Goal: Task Accomplishment & Management: Manage account settings

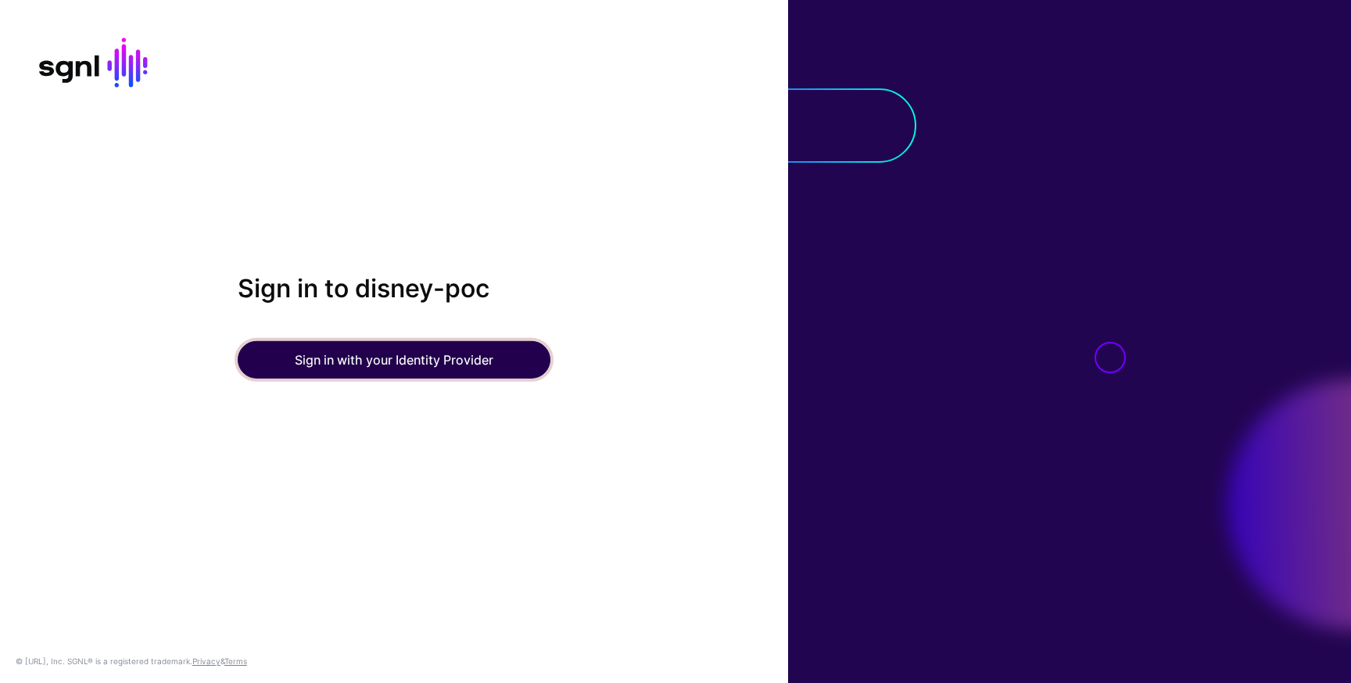
click at [383, 357] on button "Sign in with your Identity Provider" at bounding box center [394, 360] width 313 height 38
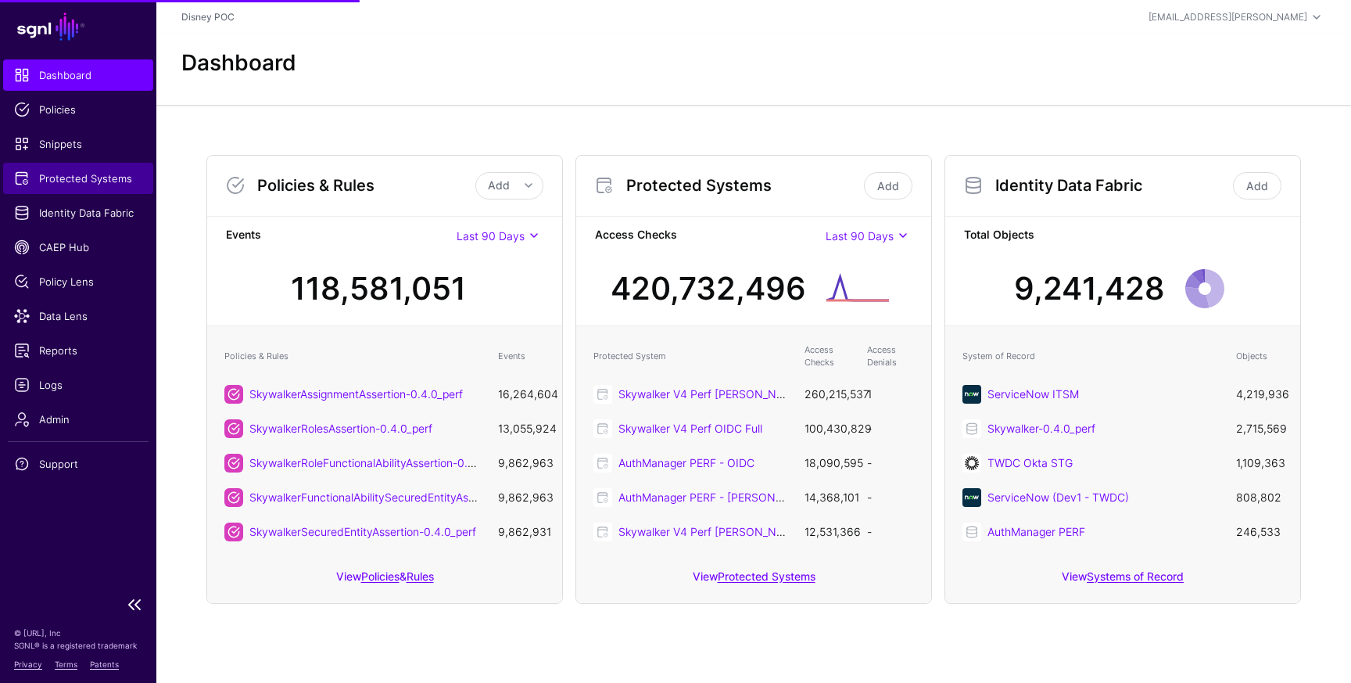
click at [71, 185] on span "Protected Systems" at bounding box center [78, 178] width 128 height 16
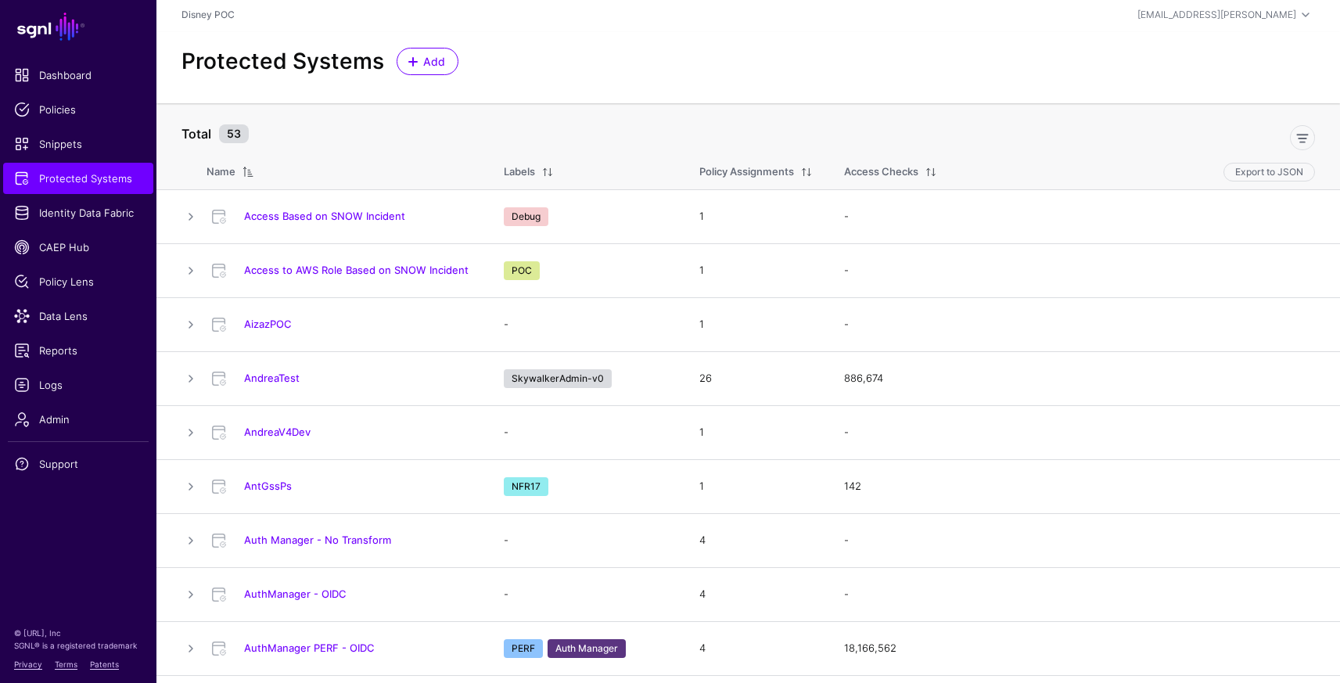
scroll to position [3, 0]
click at [1299, 135] on link at bounding box center [1302, 136] width 25 height 25
click at [264, 130] on span "Include Labels" at bounding box center [233, 133] width 79 height 16
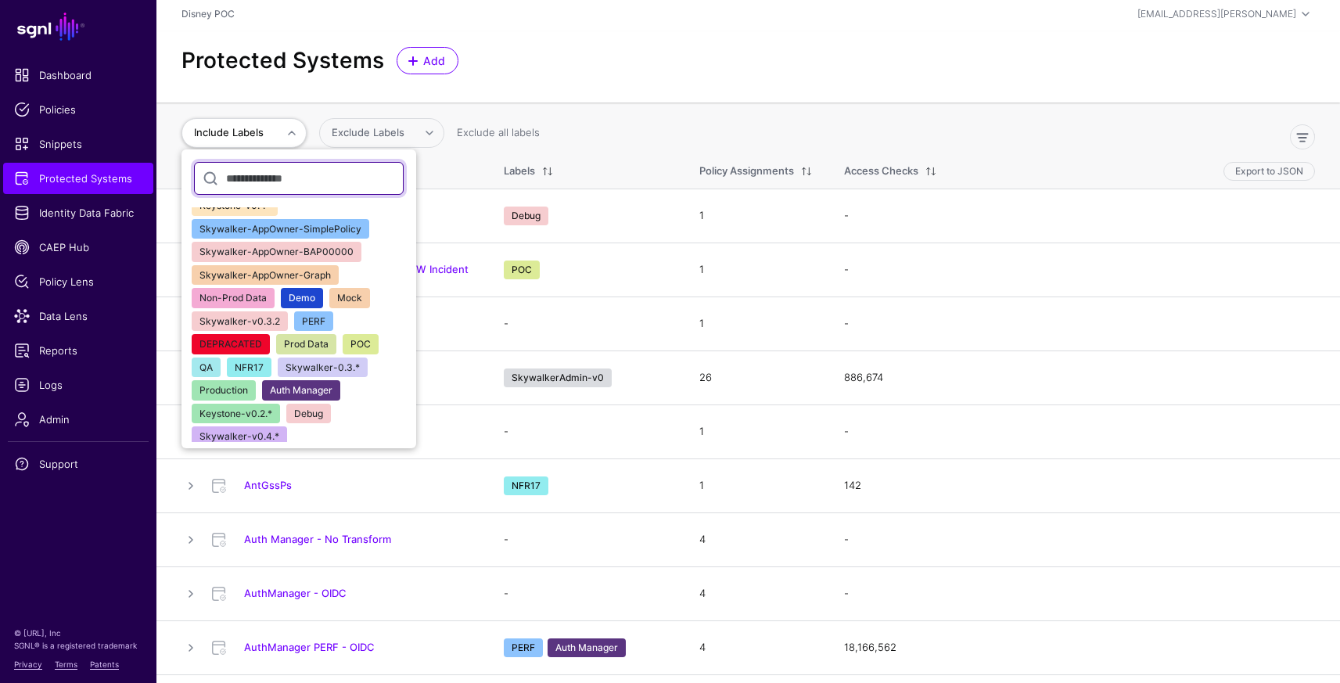
scroll to position [61, 0]
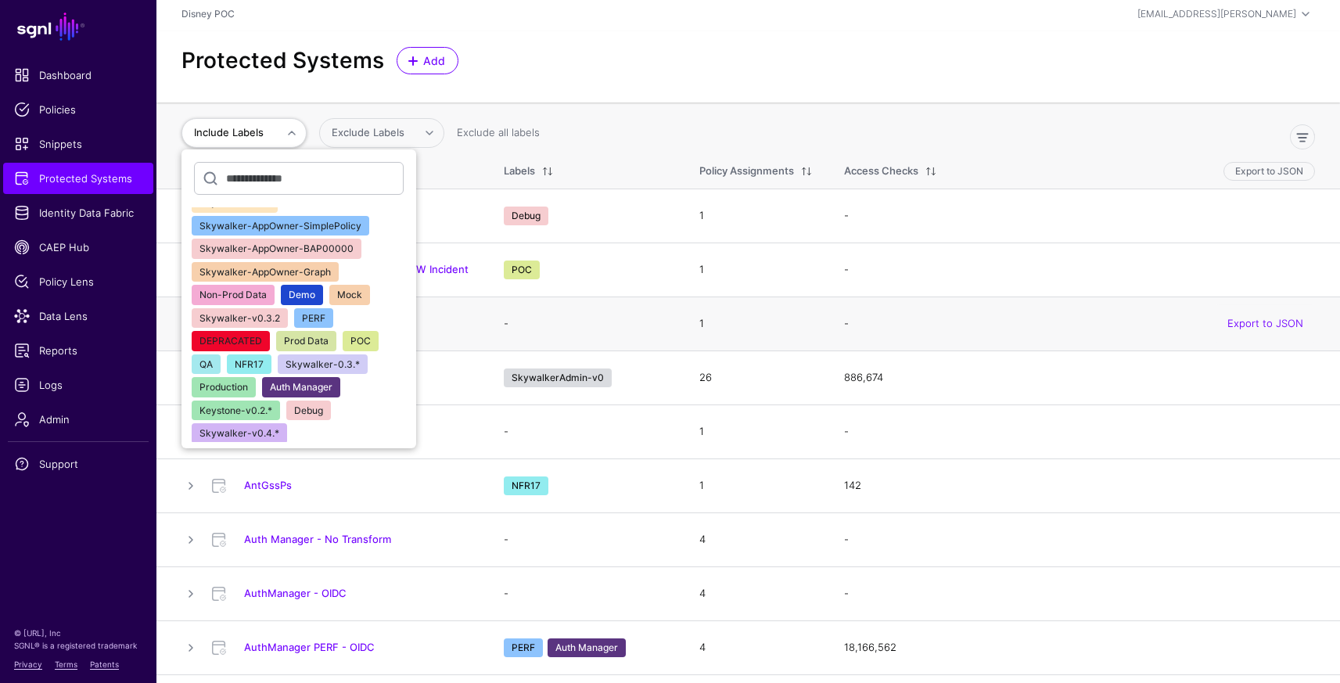
click at [253, 363] on span "NFR17" at bounding box center [249, 364] width 29 height 12
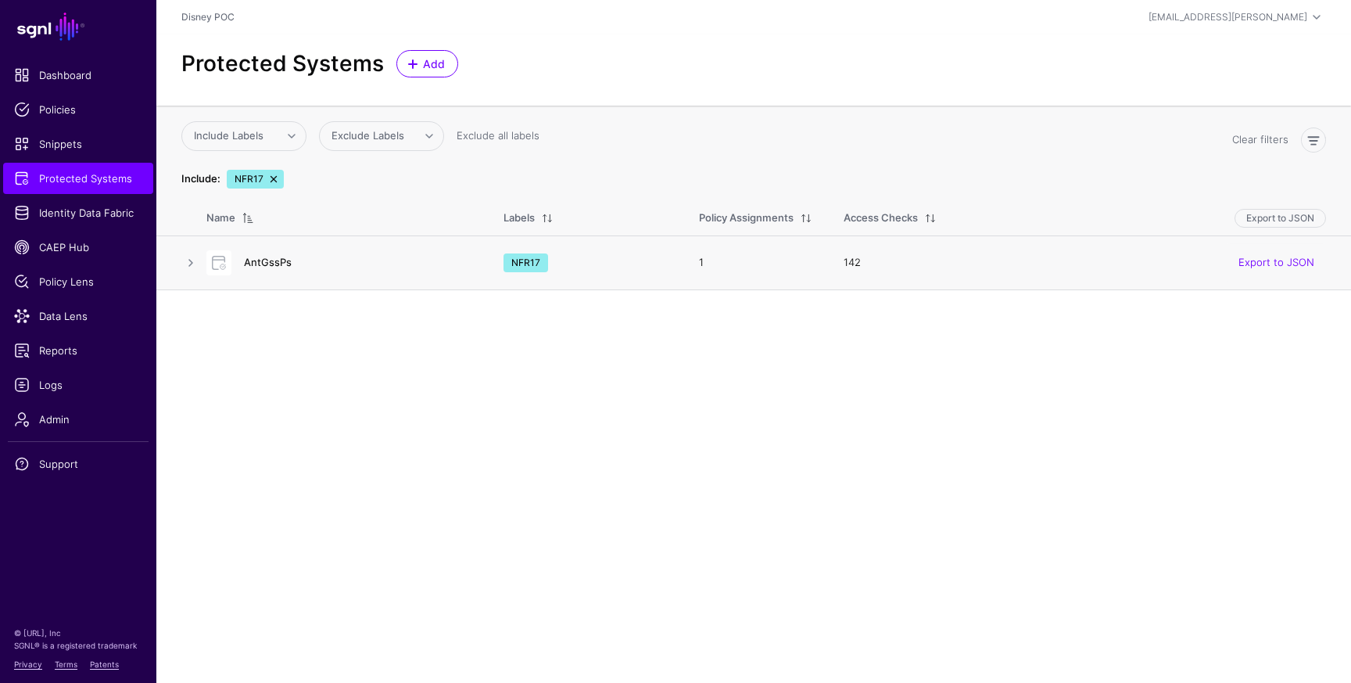
click at [267, 257] on link "AntGssPs" at bounding box center [268, 262] width 48 height 13
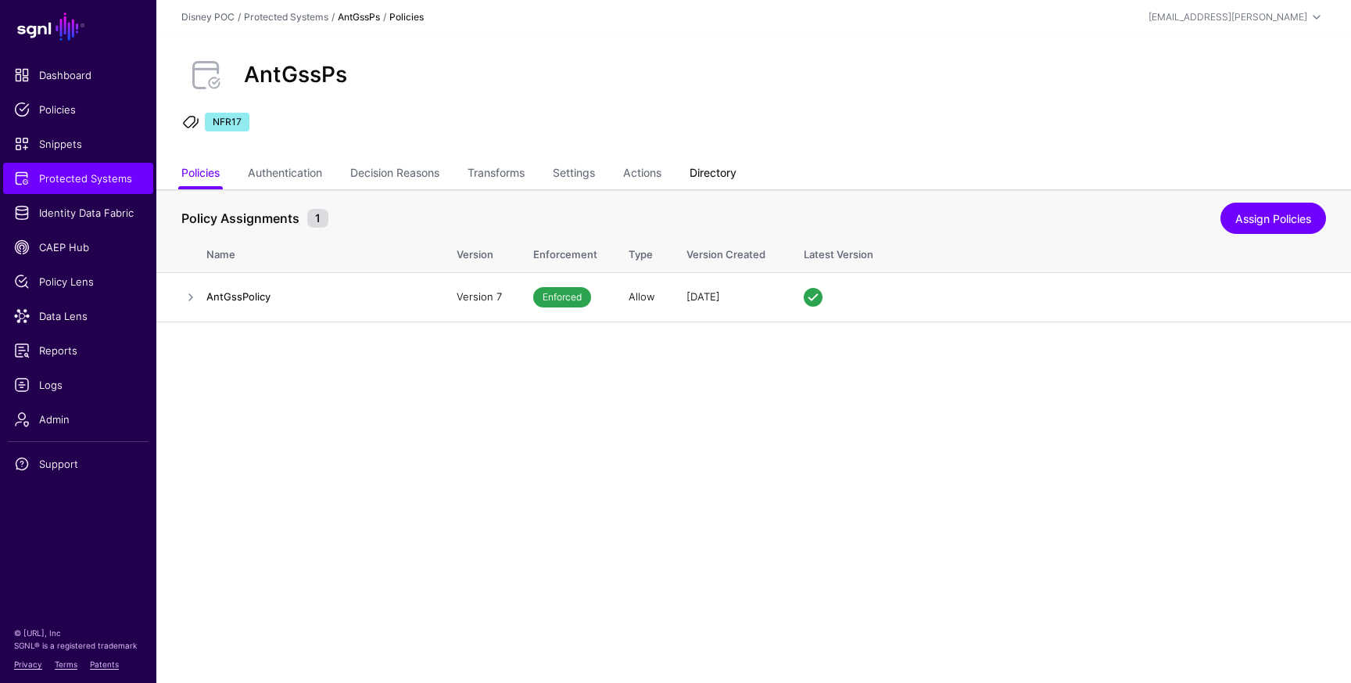
click at [734, 171] on link "Directory" at bounding box center [713, 175] width 47 height 30
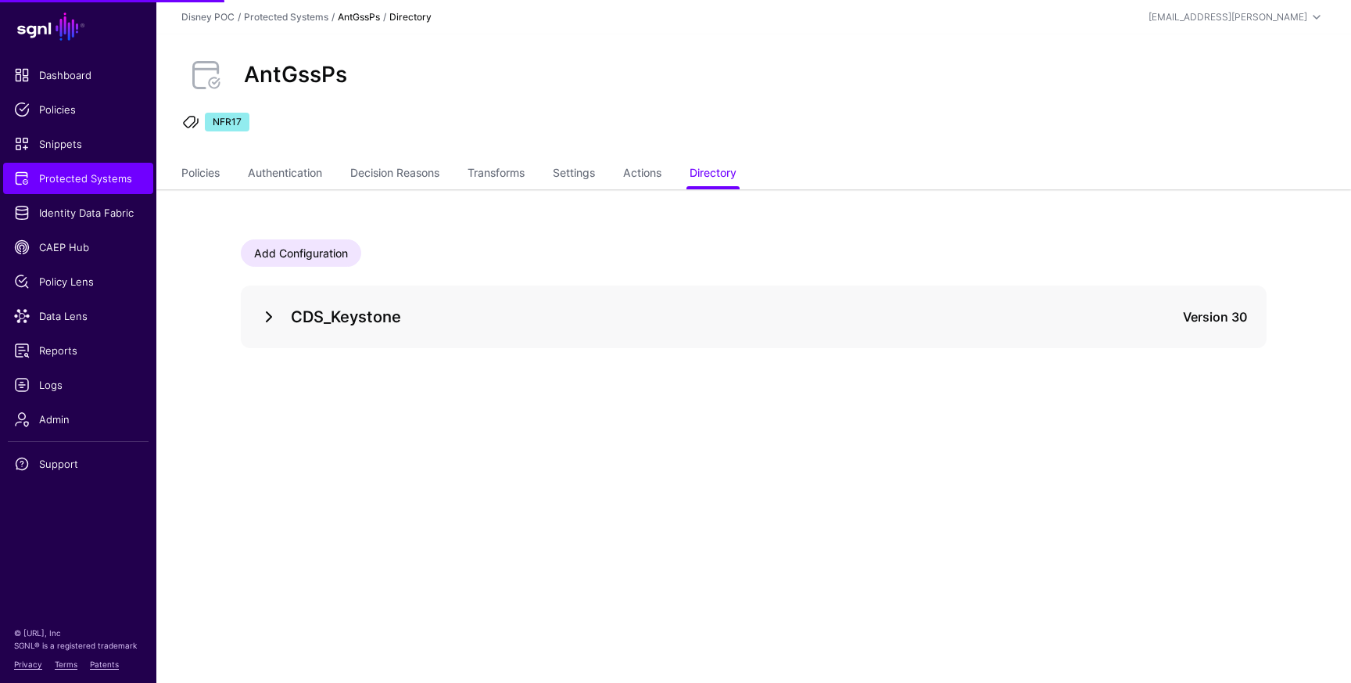
click at [271, 313] on link at bounding box center [269, 316] width 19 height 19
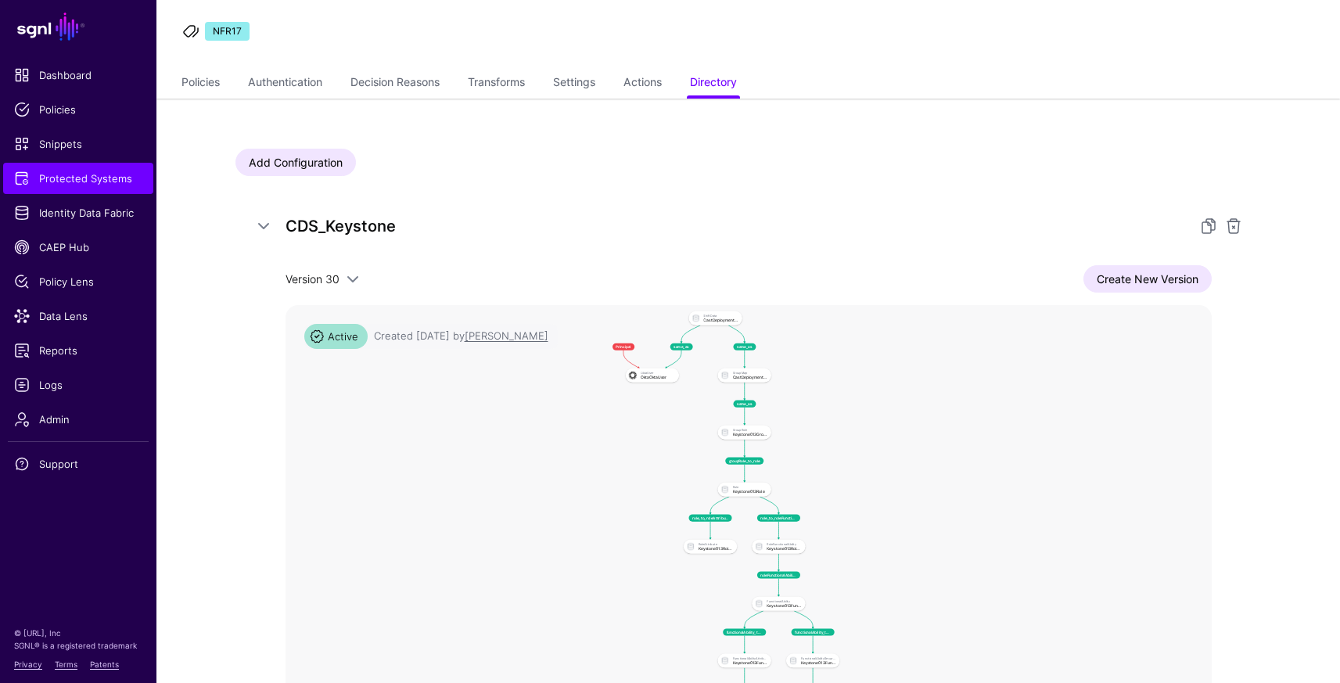
scroll to position [142, 0]
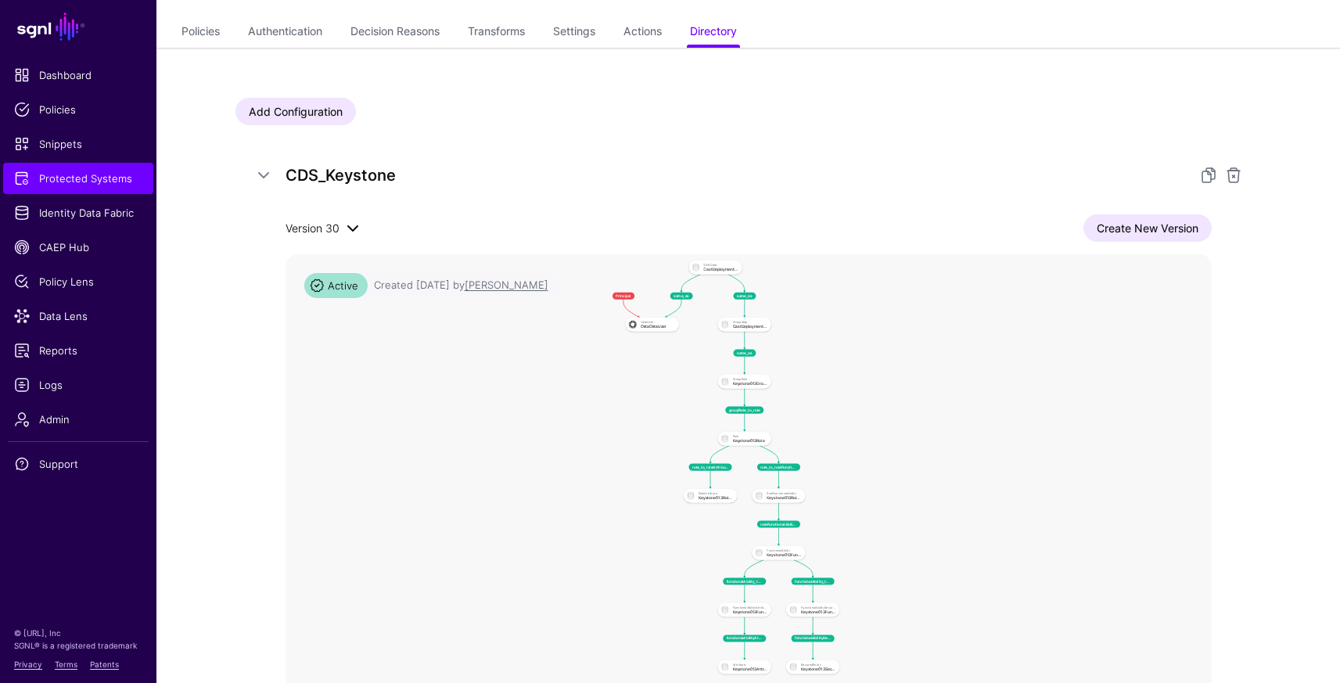
click at [349, 229] on span at bounding box center [352, 228] width 19 height 19
click at [336, 283] on span "Version 29" at bounding box center [324, 281] width 52 height 13
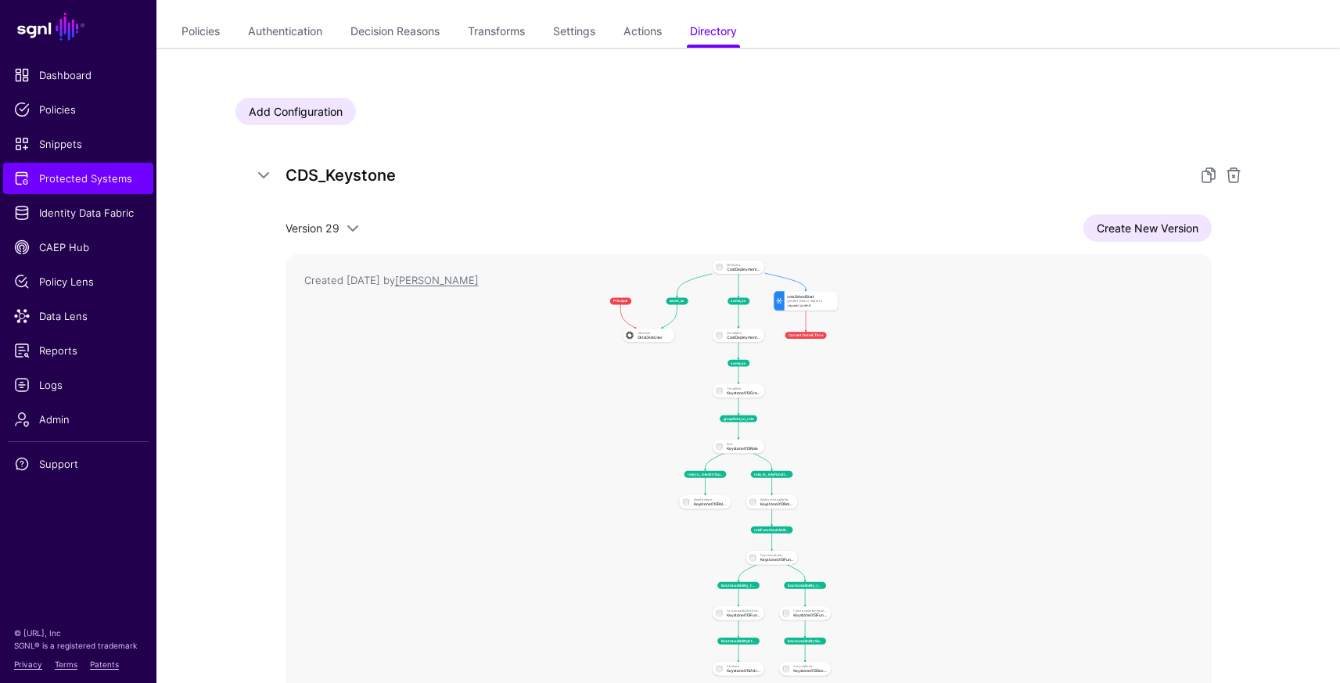
drag, startPoint x: 1150, startPoint y: 230, endPoint x: 1042, endPoint y: 226, distance: 108.0
click at [1150, 230] on link "Create New Version" at bounding box center [1147, 227] width 128 height 27
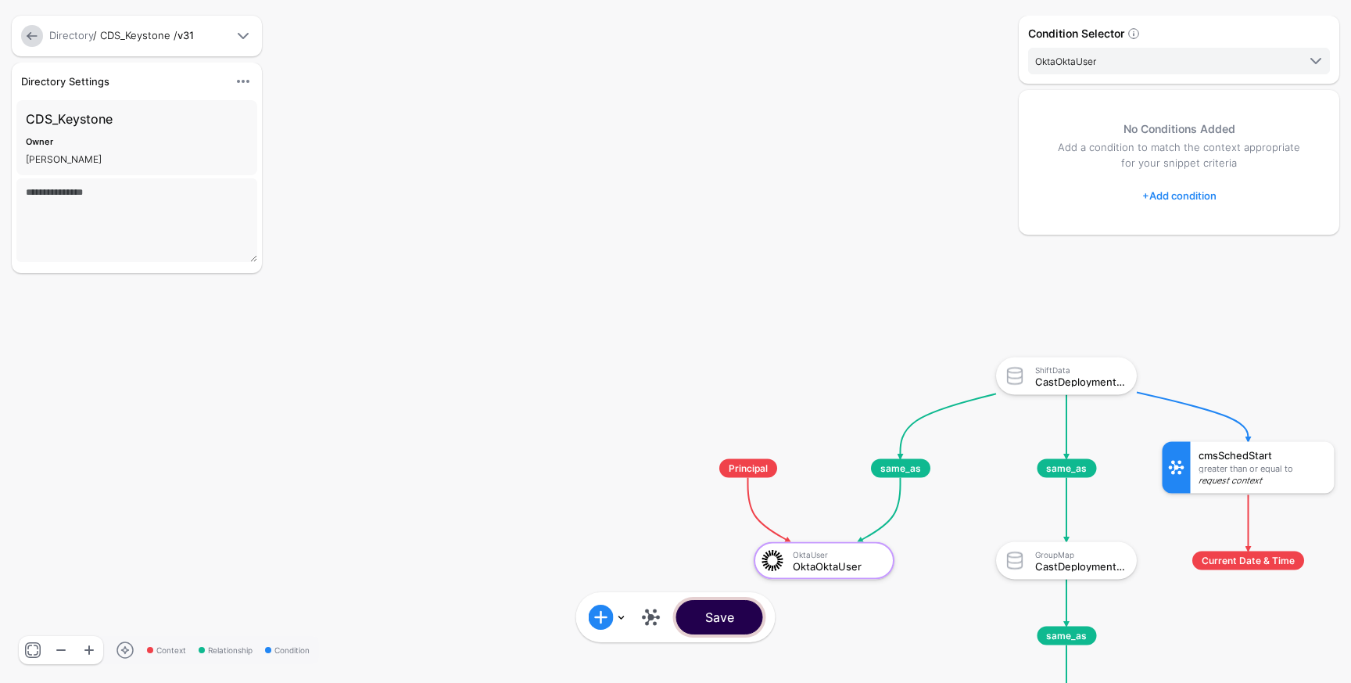
click at [716, 615] on button "Save" at bounding box center [719, 617] width 87 height 34
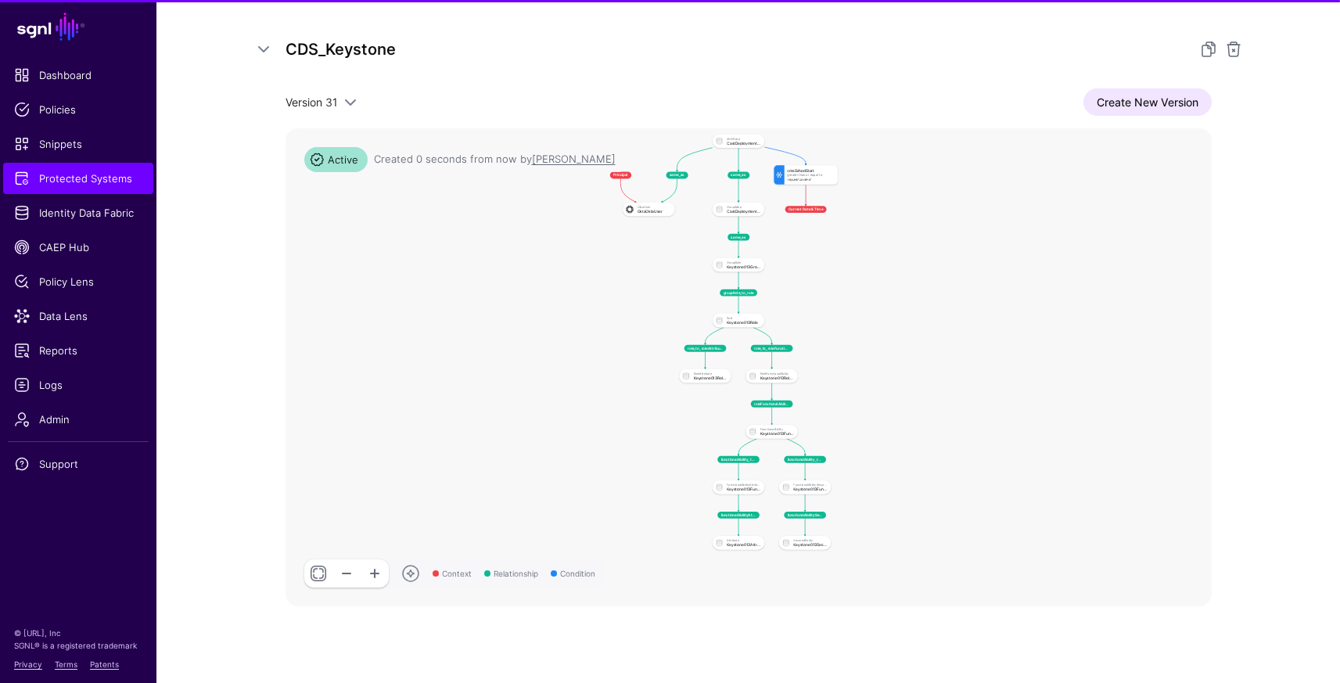
scroll to position [285, 0]
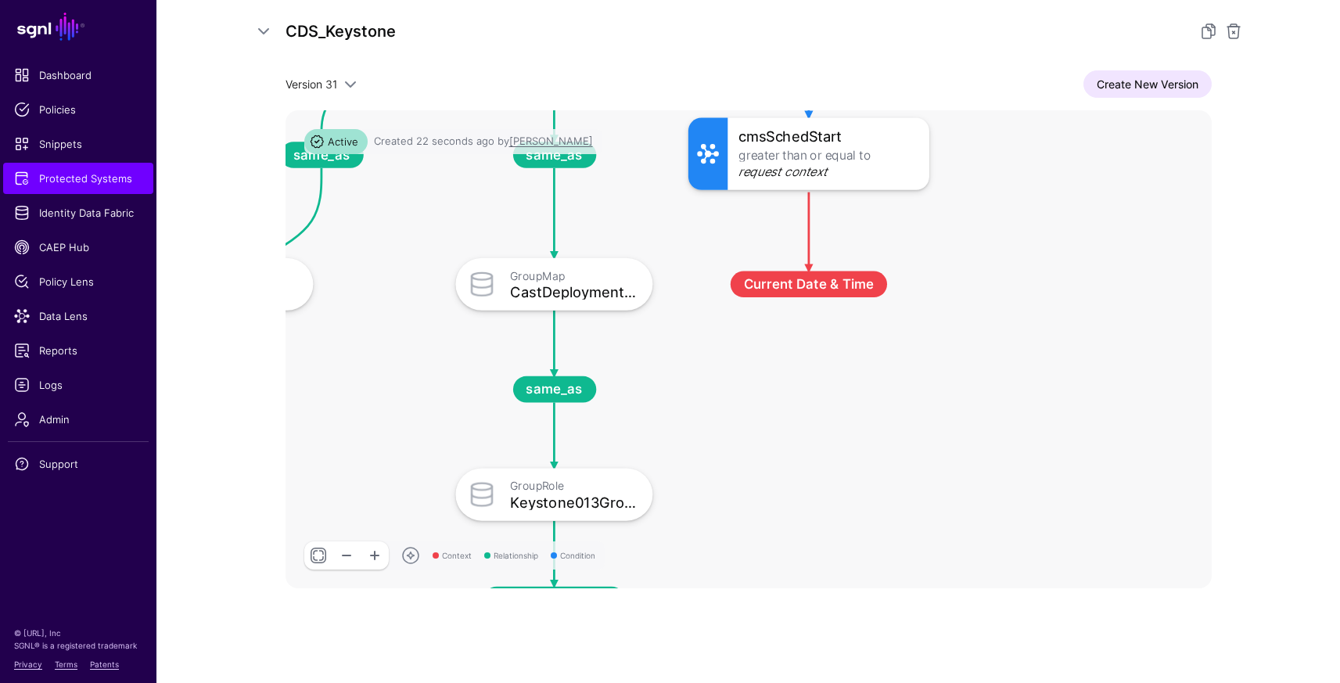
click at [801, 153] on div "Greater Than Or Equal To" at bounding box center [828, 155] width 180 height 13
click at [1136, 84] on link "Create New Version" at bounding box center [1147, 83] width 128 height 27
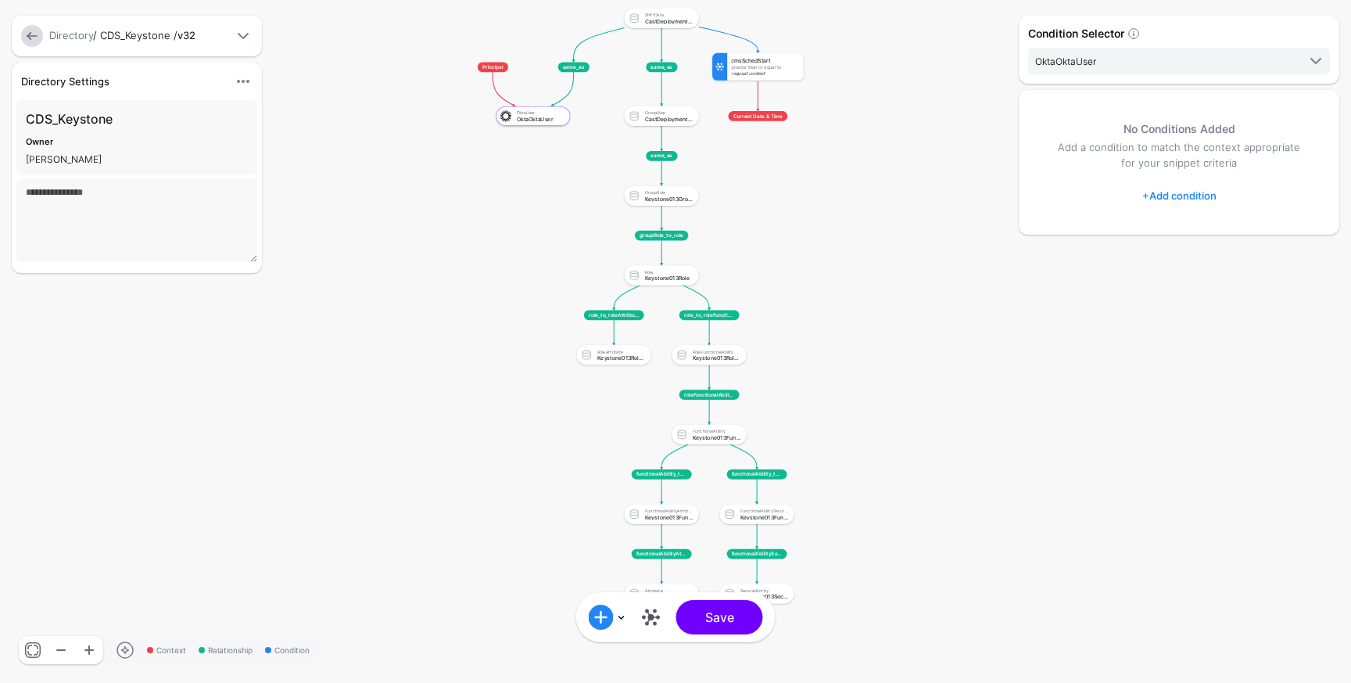
click at [768, 66] on div "Greater Than Or Equal To" at bounding box center [765, 67] width 68 height 5
click at [755, 74] on div "Request Context" at bounding box center [765, 73] width 68 height 5
click at [755, 67] on div "Greater Than Or Equal To" at bounding box center [765, 67] width 68 height 5
click at [741, 65] on div "Greater Than Or Equal To" at bounding box center [765, 67] width 68 height 5
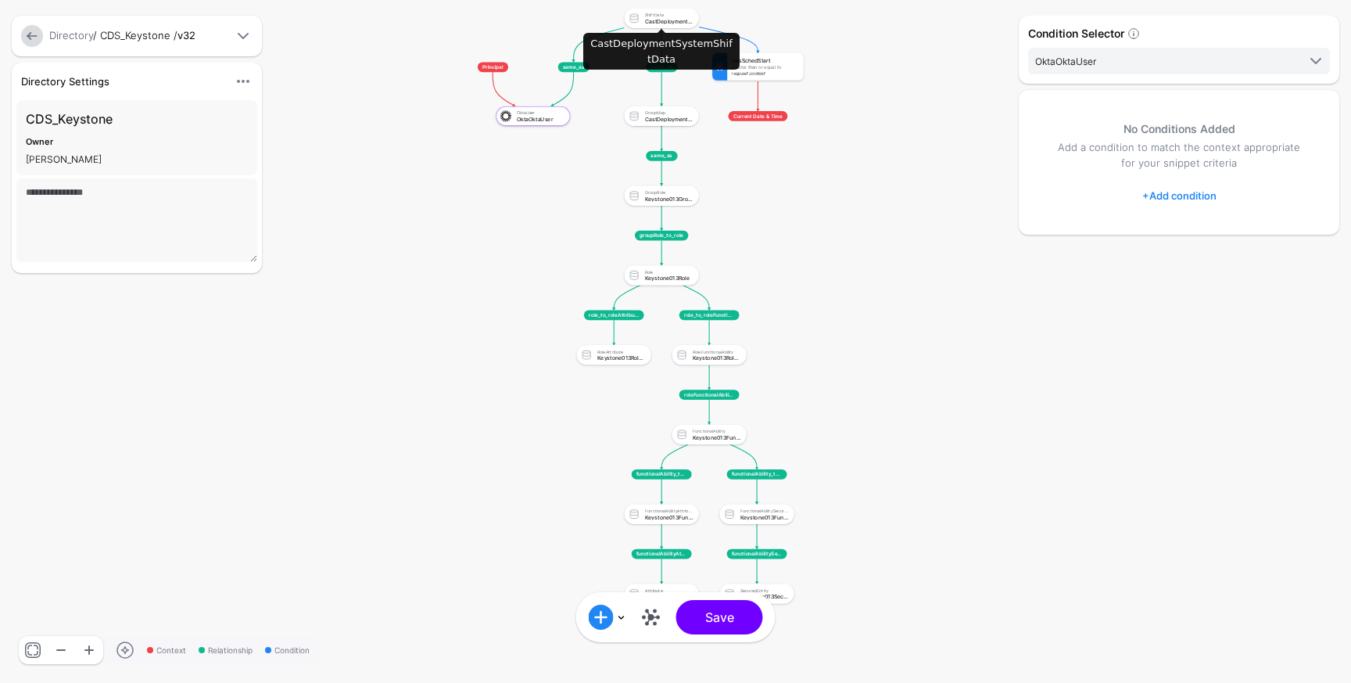
click at [676, 24] on div "ShiftData CastDeploymentSystemShiftData" at bounding box center [662, 18] width 70 height 15
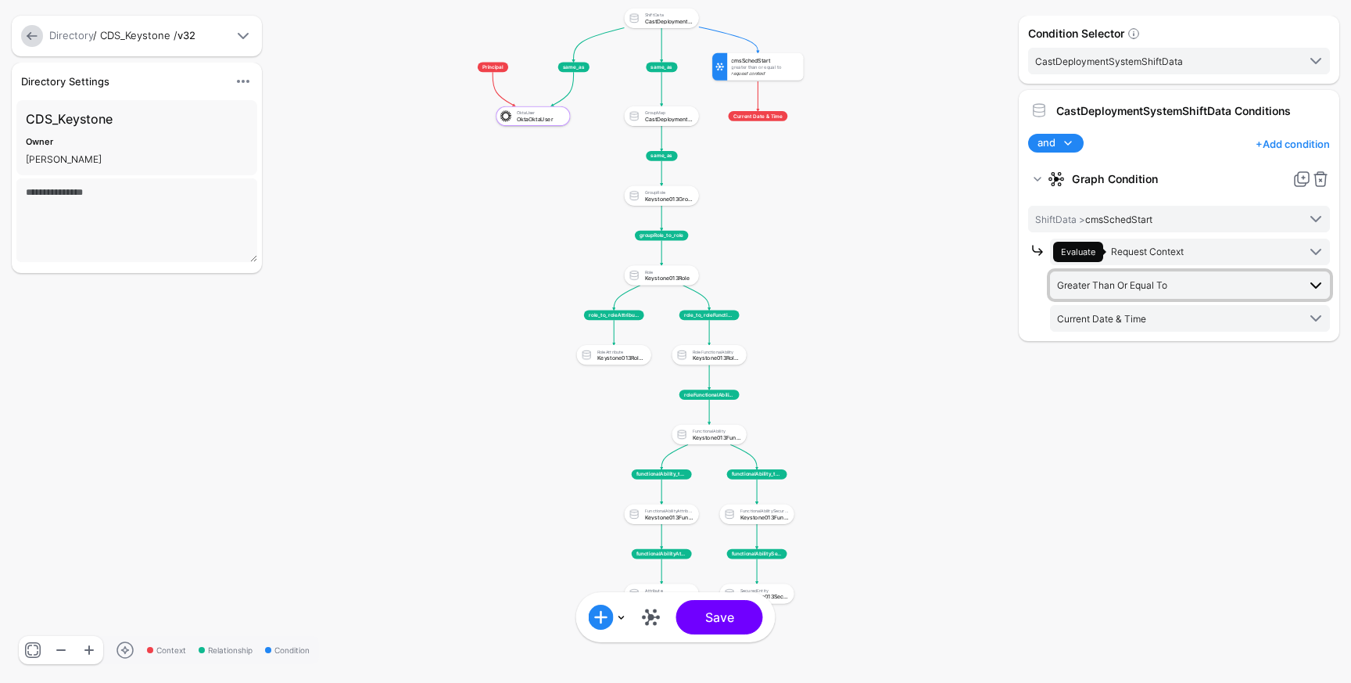
click at [1121, 284] on span "Greater Than Or Equal To" at bounding box center [1112, 285] width 110 height 12
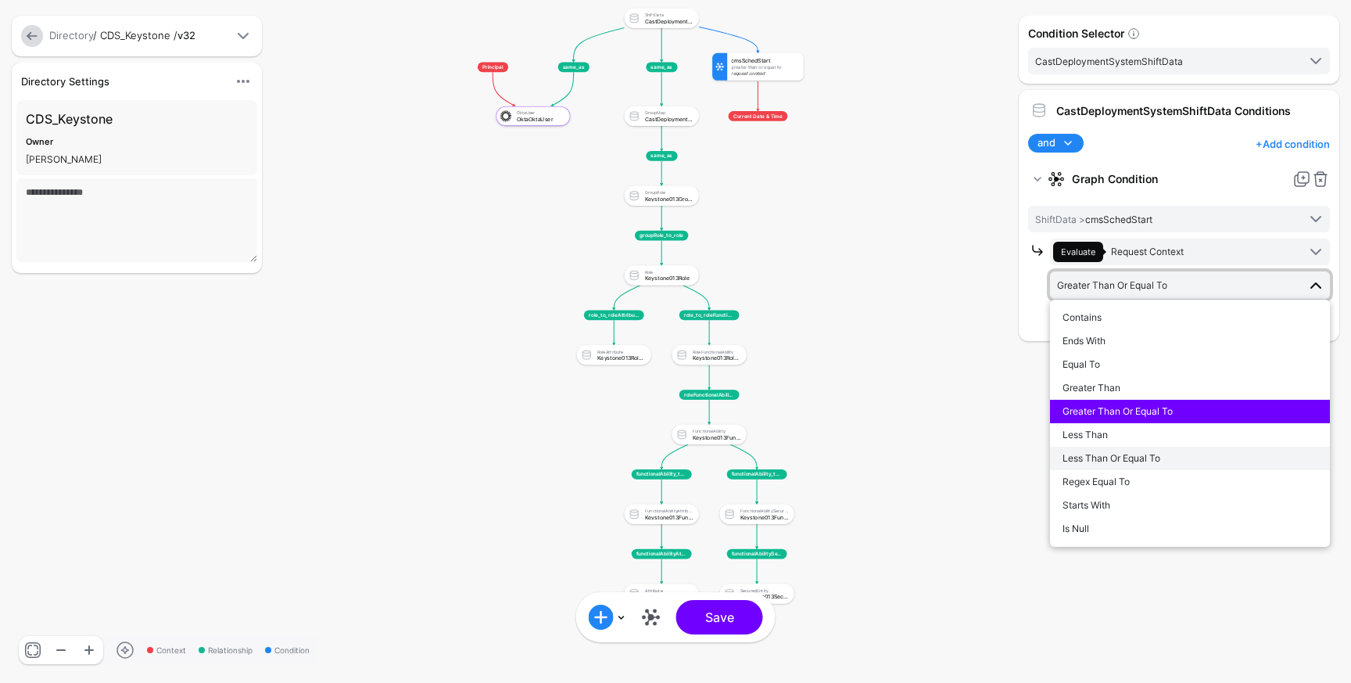
click at [1120, 461] on span "Less Than Or Equal To" at bounding box center [1112, 458] width 98 height 12
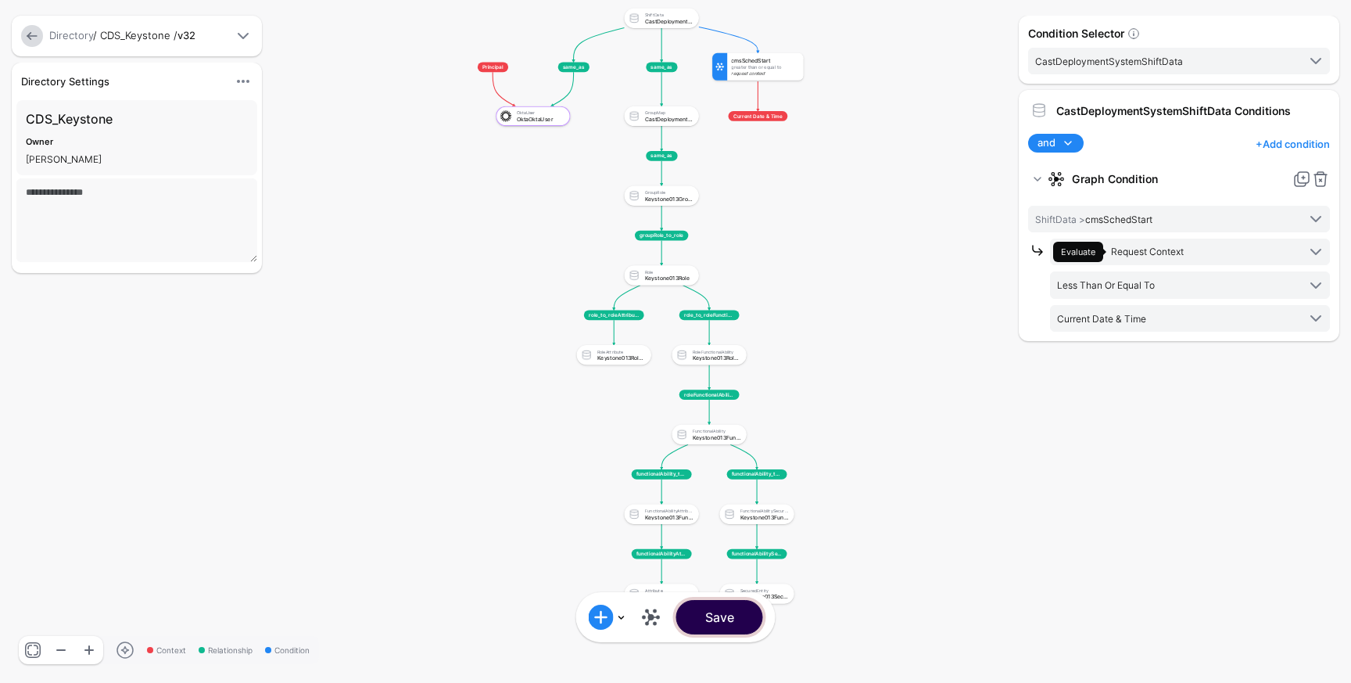
click at [727, 624] on button "Save" at bounding box center [719, 617] width 87 height 34
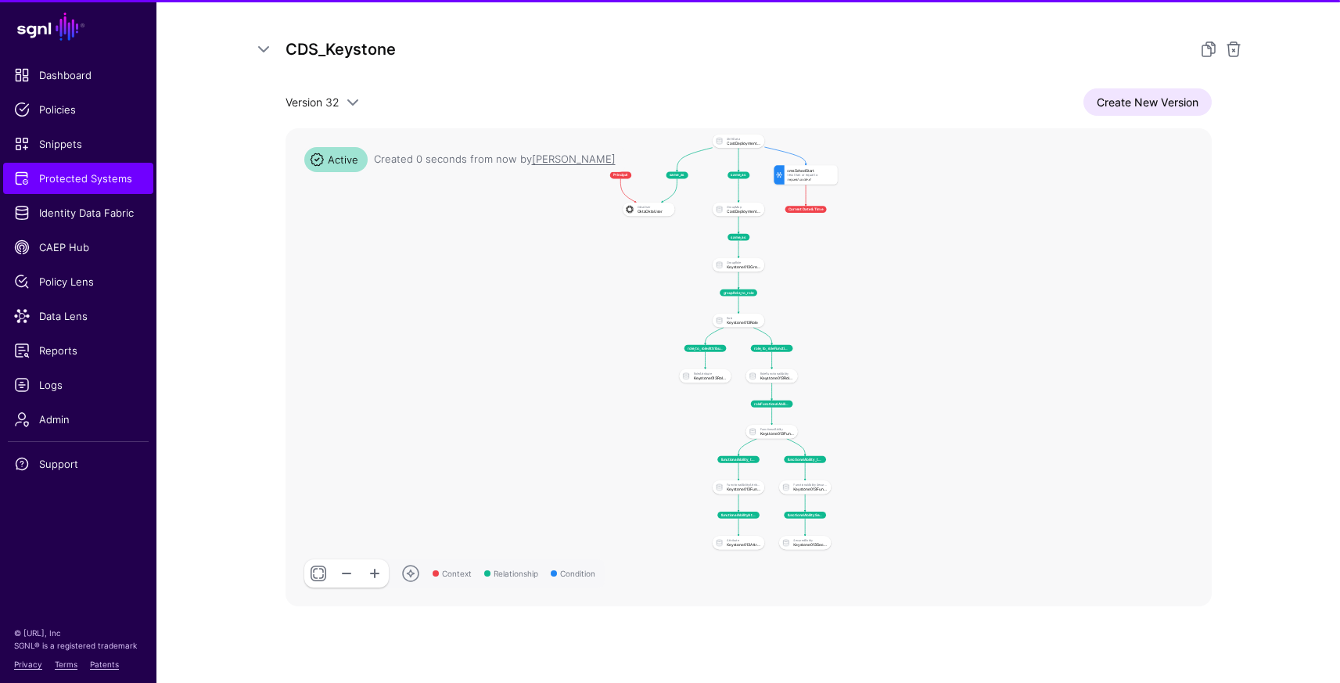
scroll to position [285, 0]
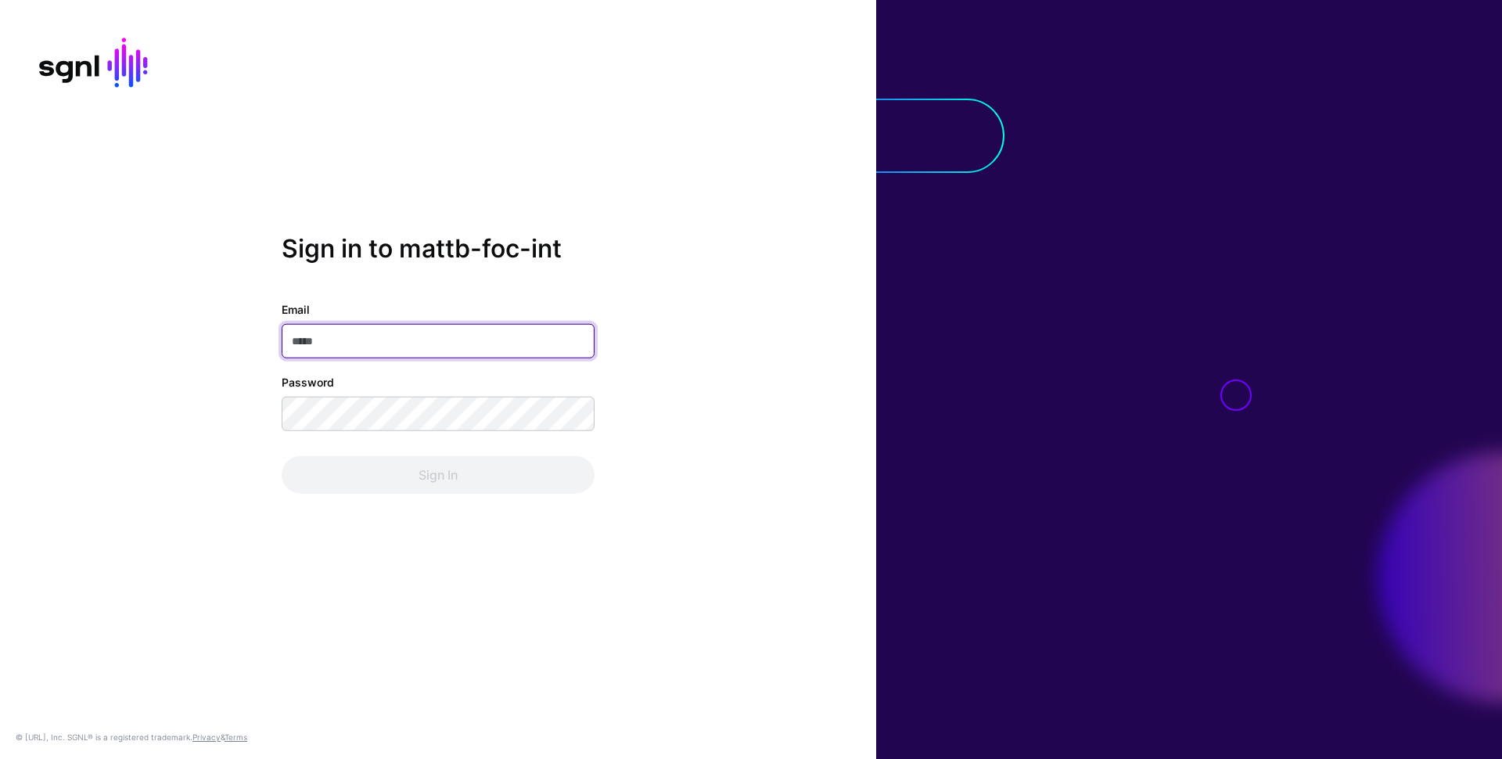
type input "**********"
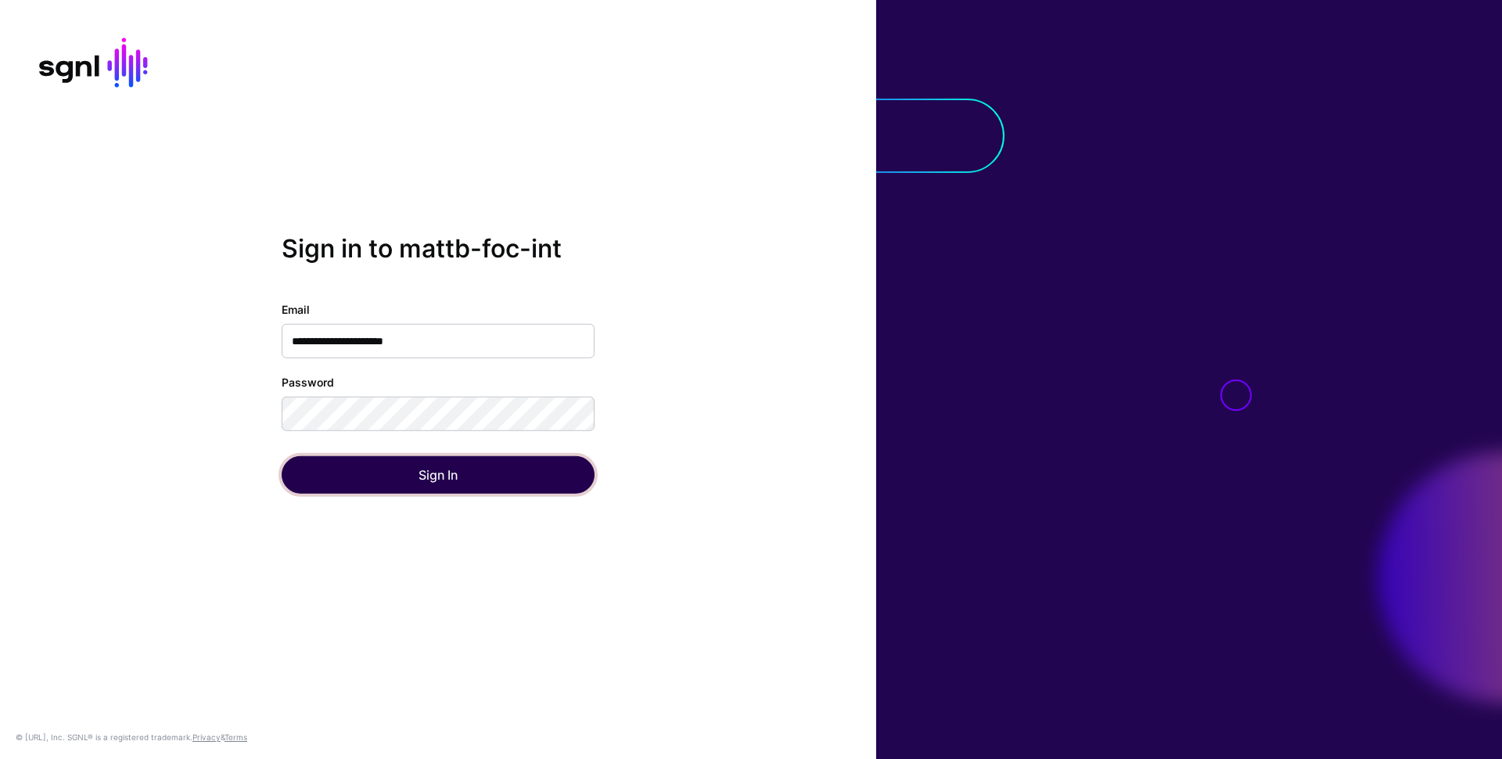
click at [450, 479] on button "Sign In" at bounding box center [438, 475] width 313 height 38
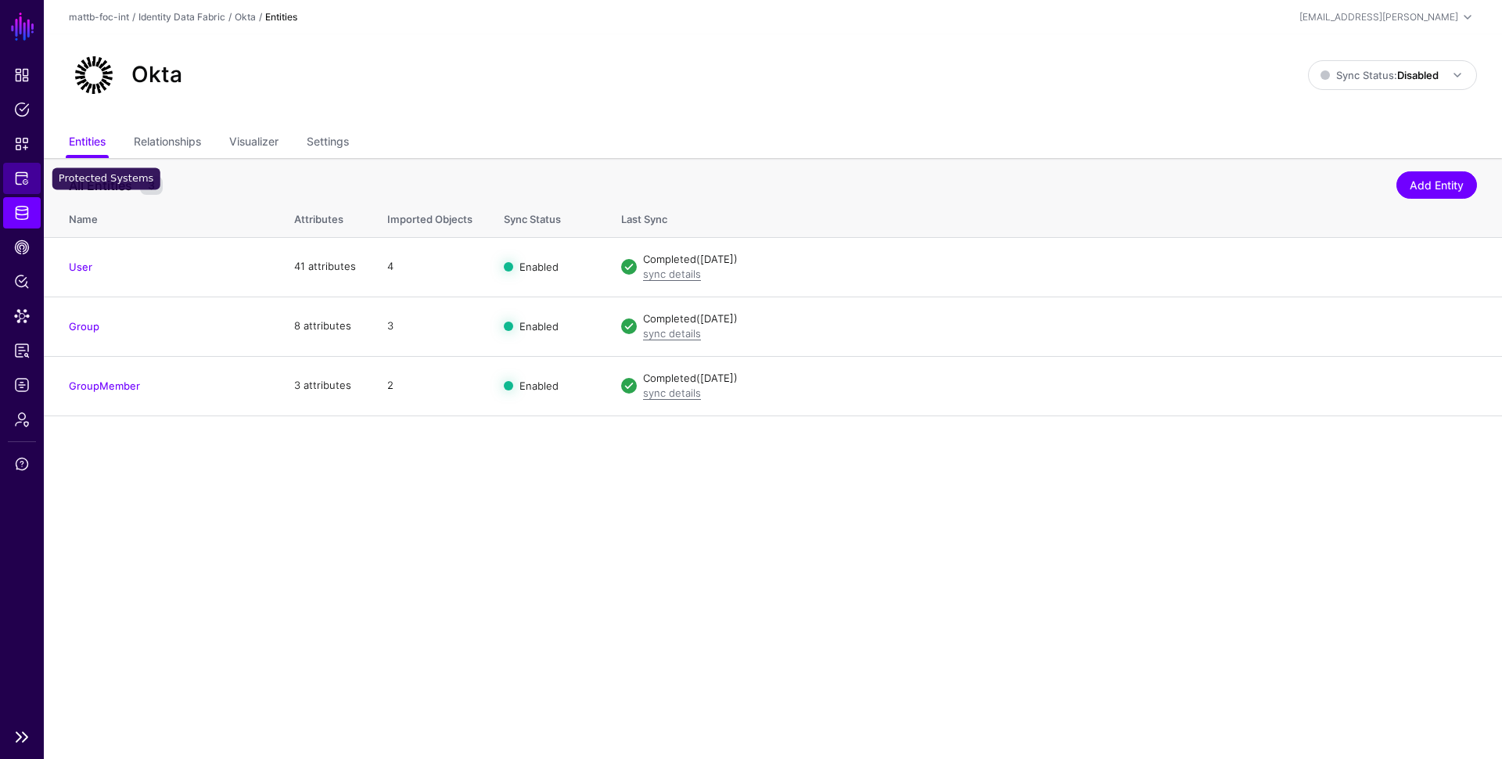
click at [20, 175] on span "Protected Systems" at bounding box center [22, 178] width 16 height 16
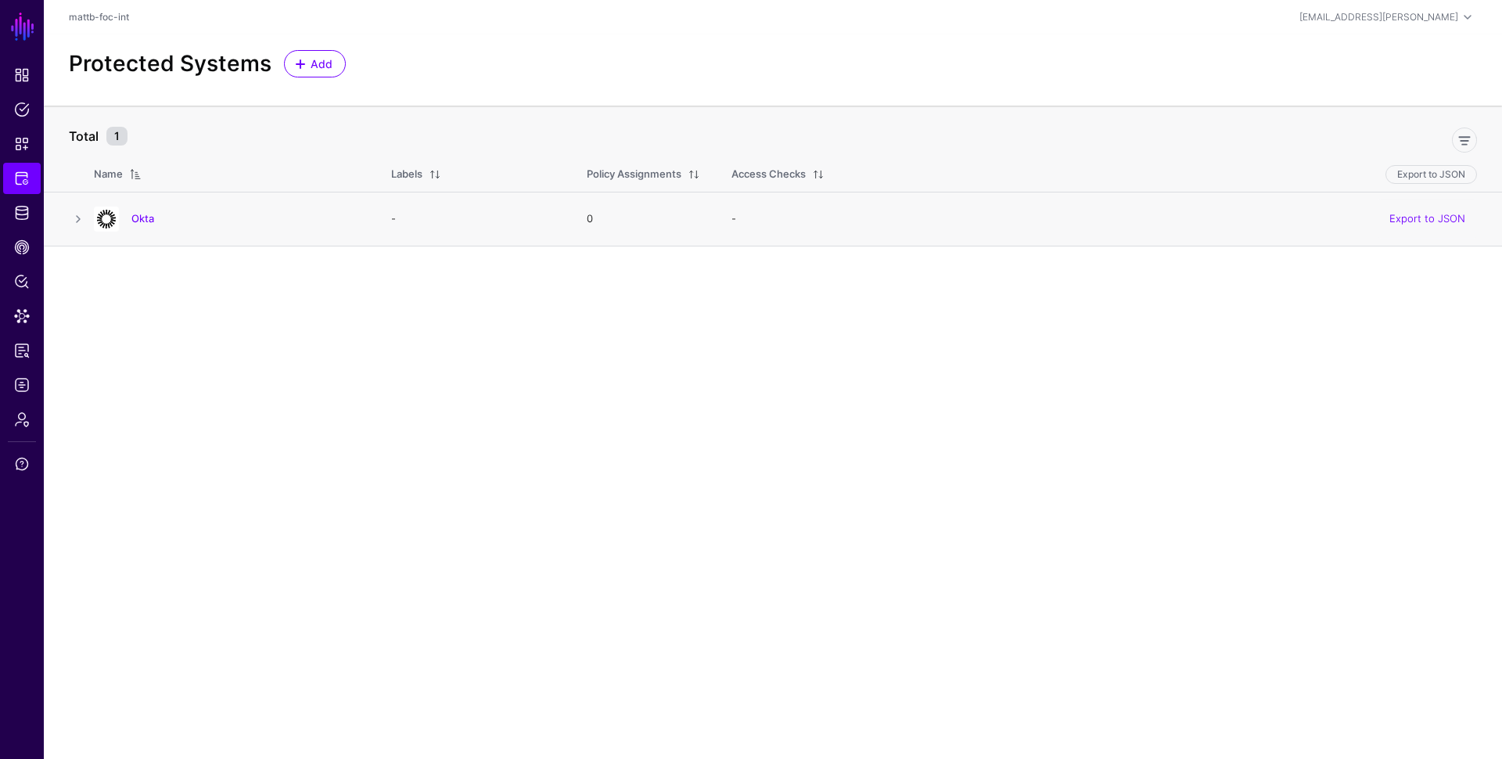
click at [162, 222] on h4 "Okta" at bounding box center [245, 218] width 228 height 14
click at [142, 220] on link "Okta" at bounding box center [142, 218] width 23 height 13
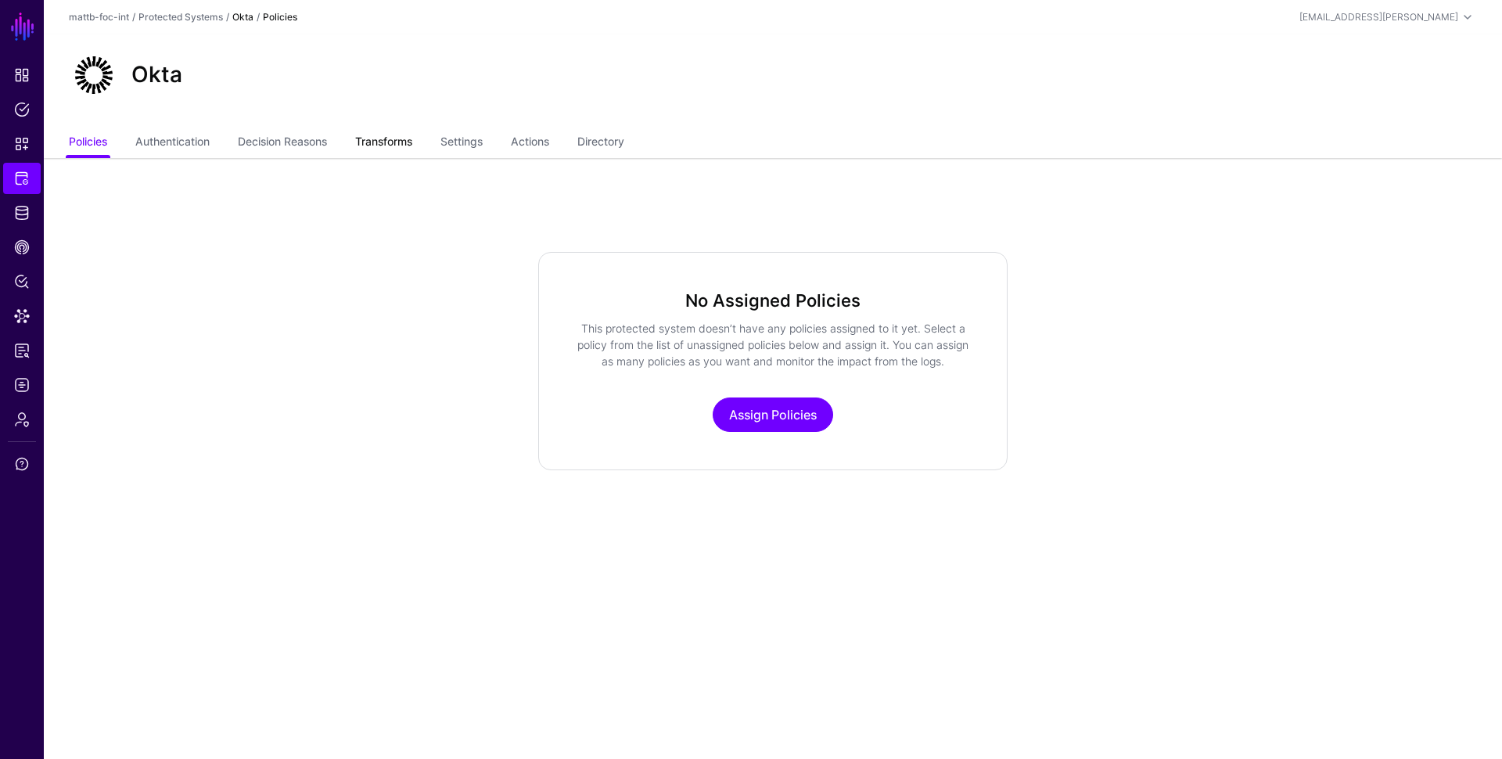
click at [398, 143] on link "Transforms" at bounding box center [383, 143] width 57 height 30
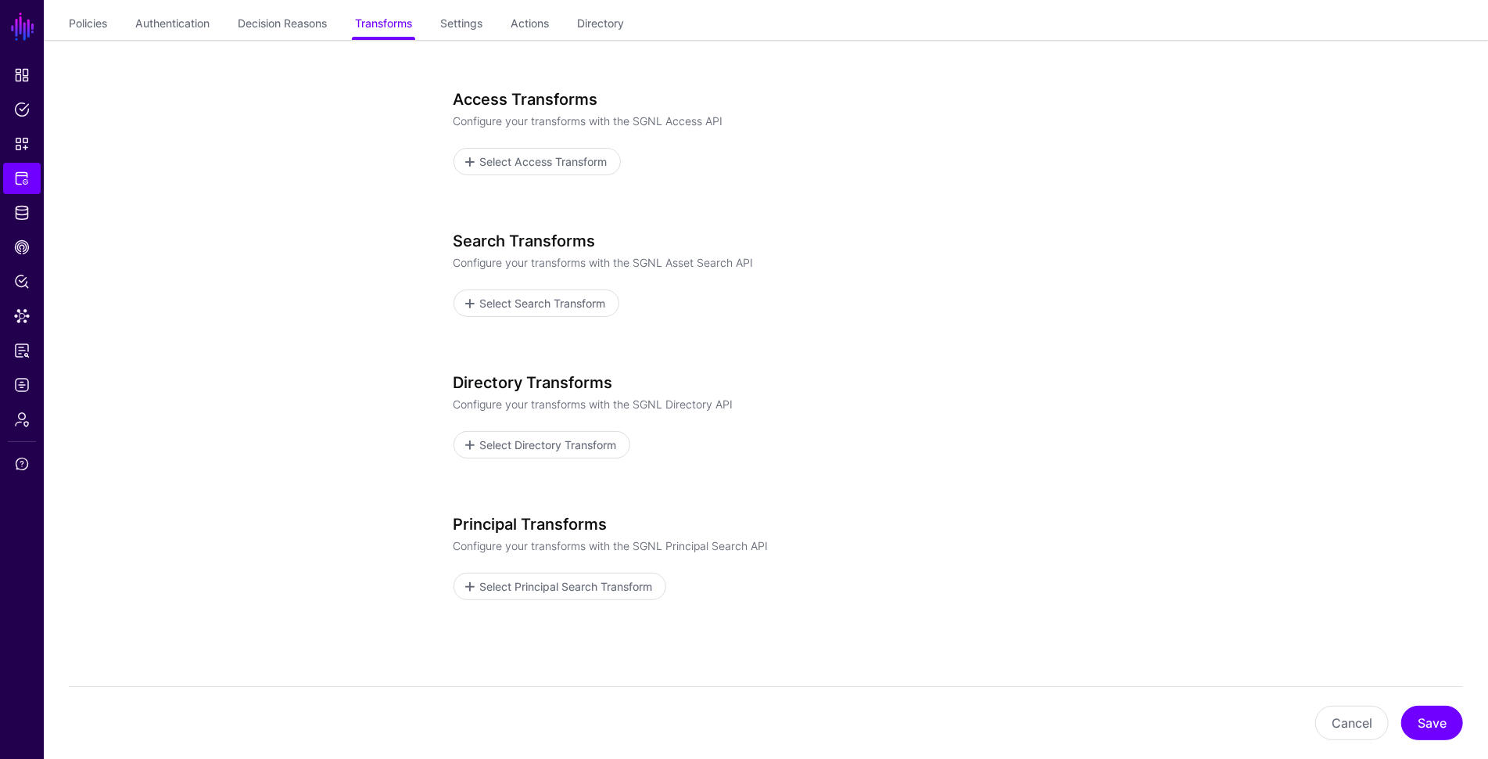
scroll to position [103, 0]
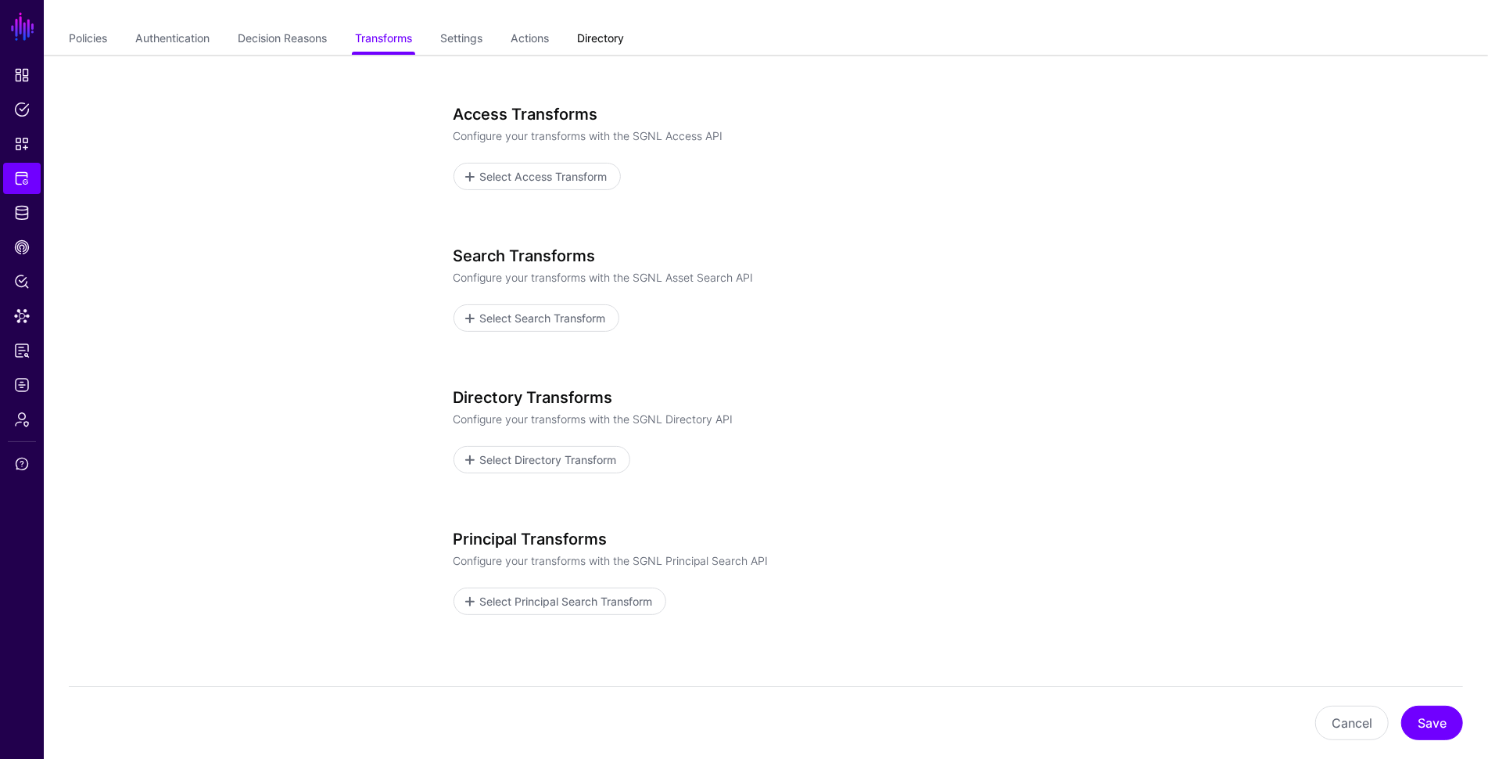
click at [608, 43] on link "Directory" at bounding box center [600, 40] width 47 height 30
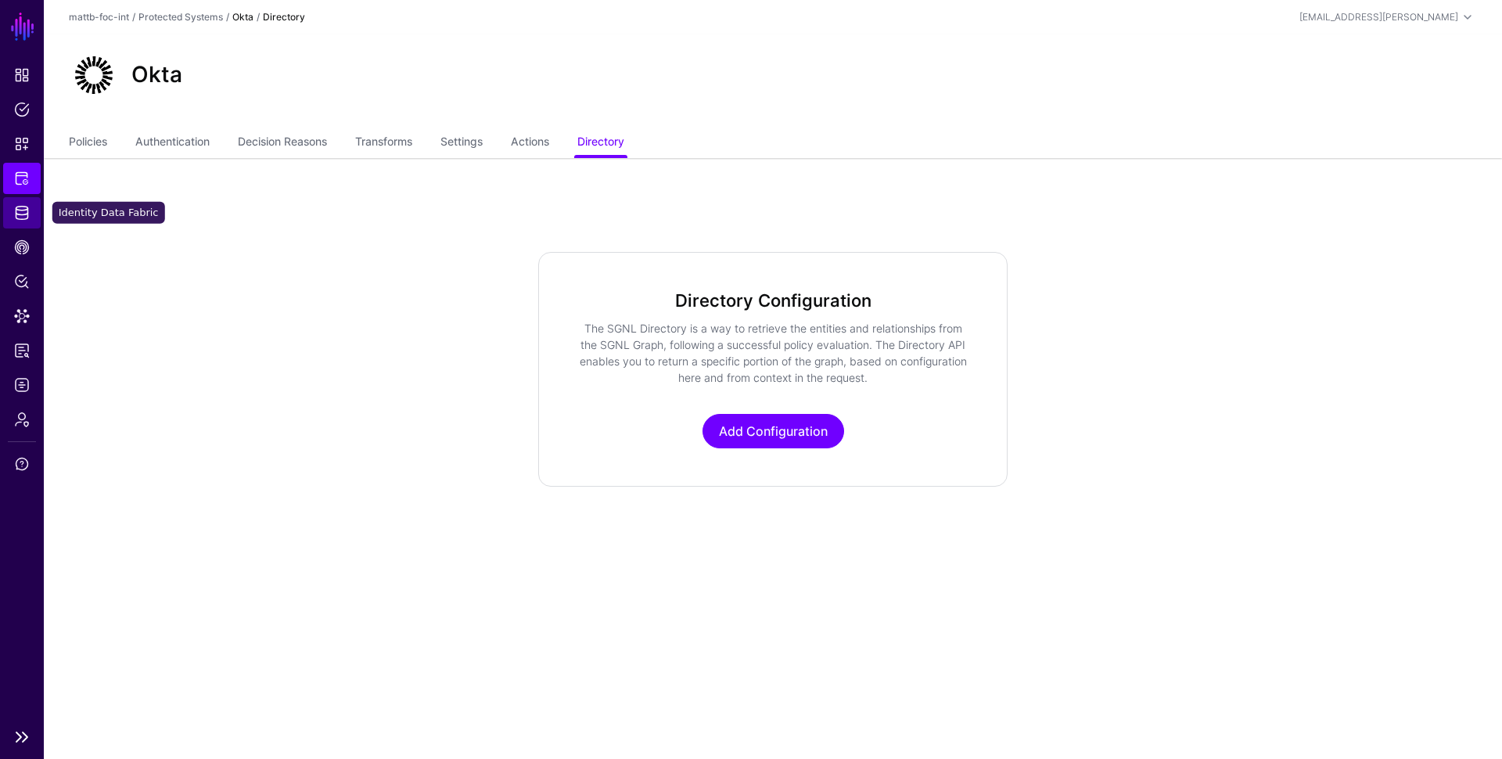
click at [16, 205] on span "Identity Data Fabric" at bounding box center [22, 213] width 16 height 16
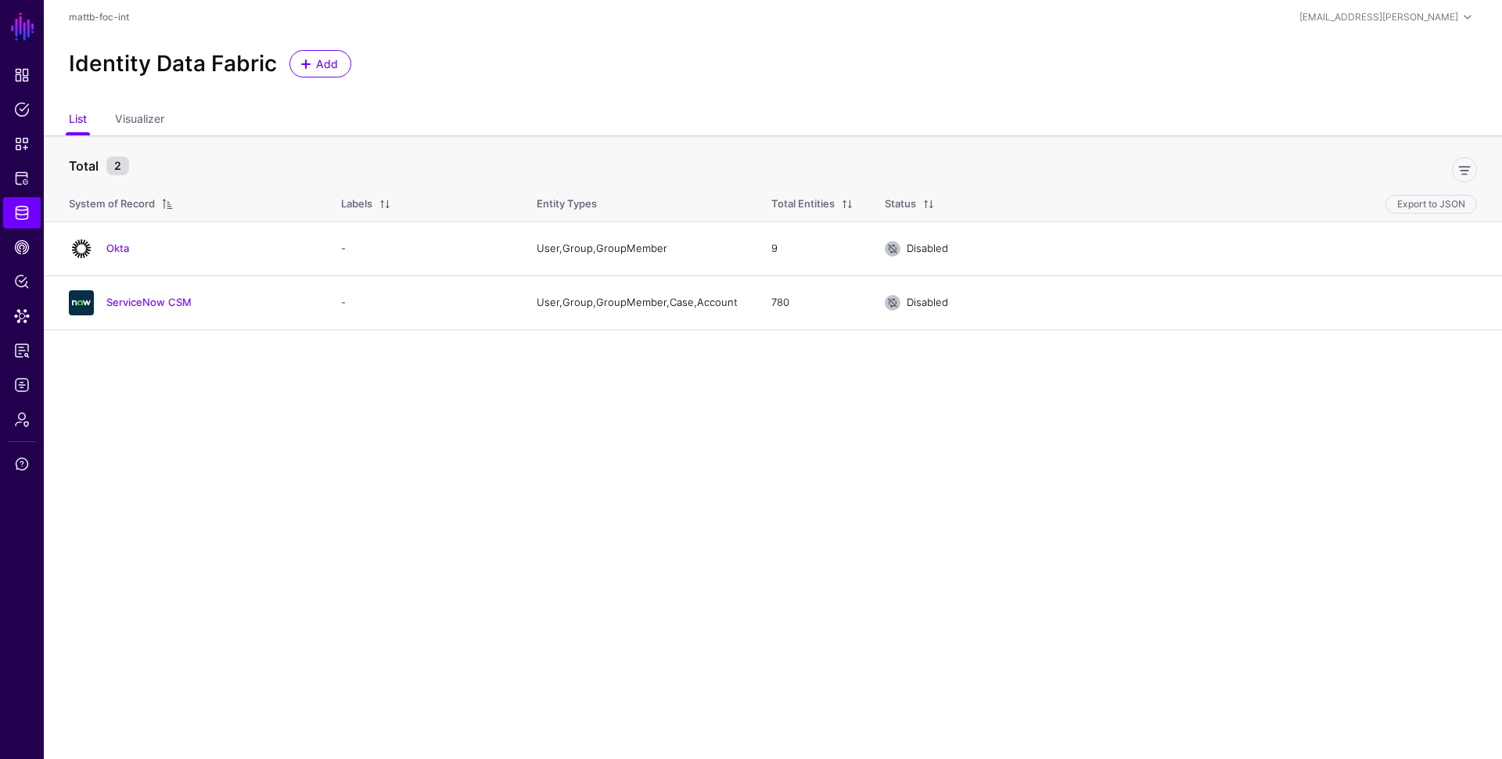
click at [205, 425] on main "SGNL Dashboard Policies Snippets Protected Systems Identity Data Fabric CAEP Hu…" at bounding box center [751, 379] width 1502 height 759
click at [18, 178] on span "Protected Systems" at bounding box center [22, 178] width 16 height 16
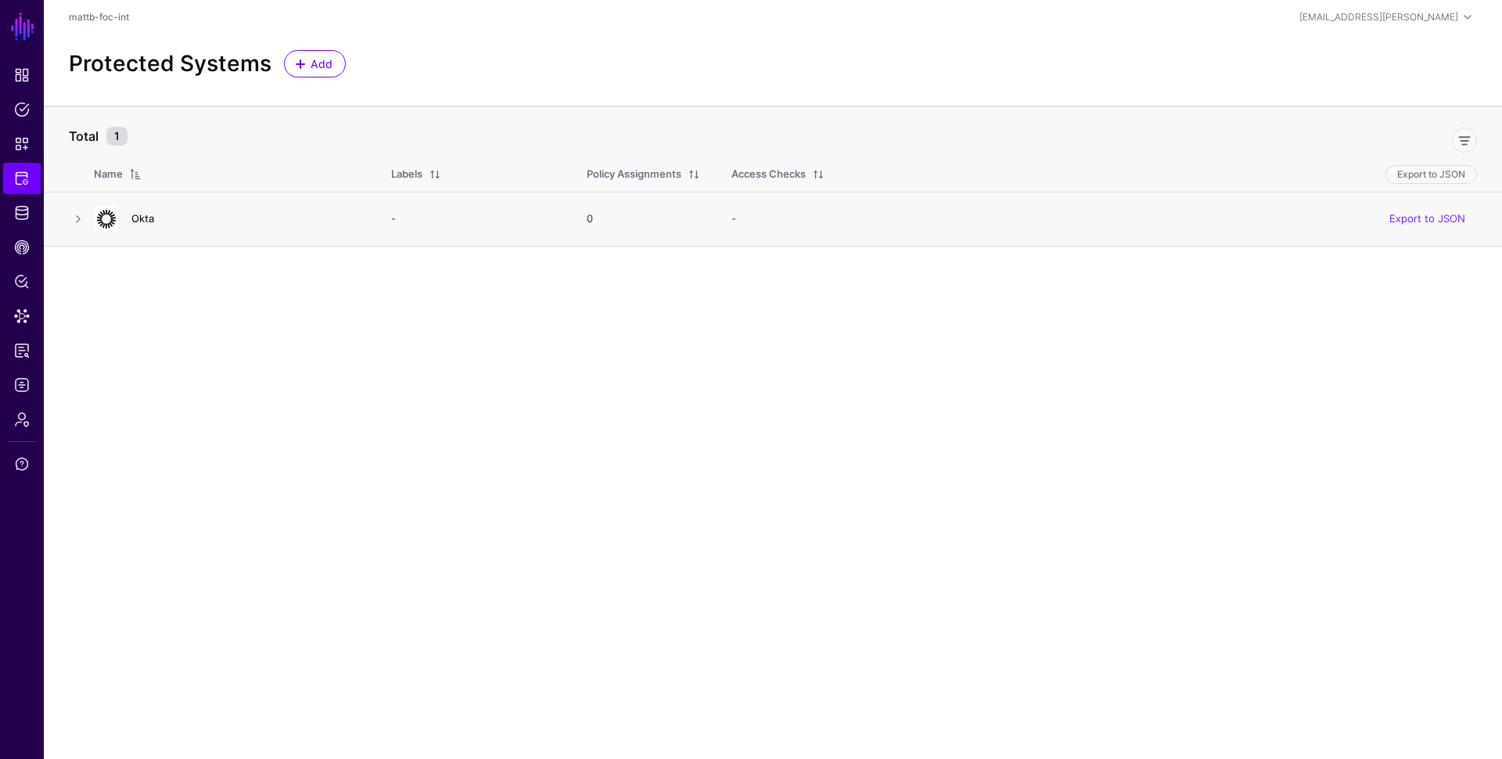
click at [135, 223] on link "Okta" at bounding box center [142, 218] width 23 height 13
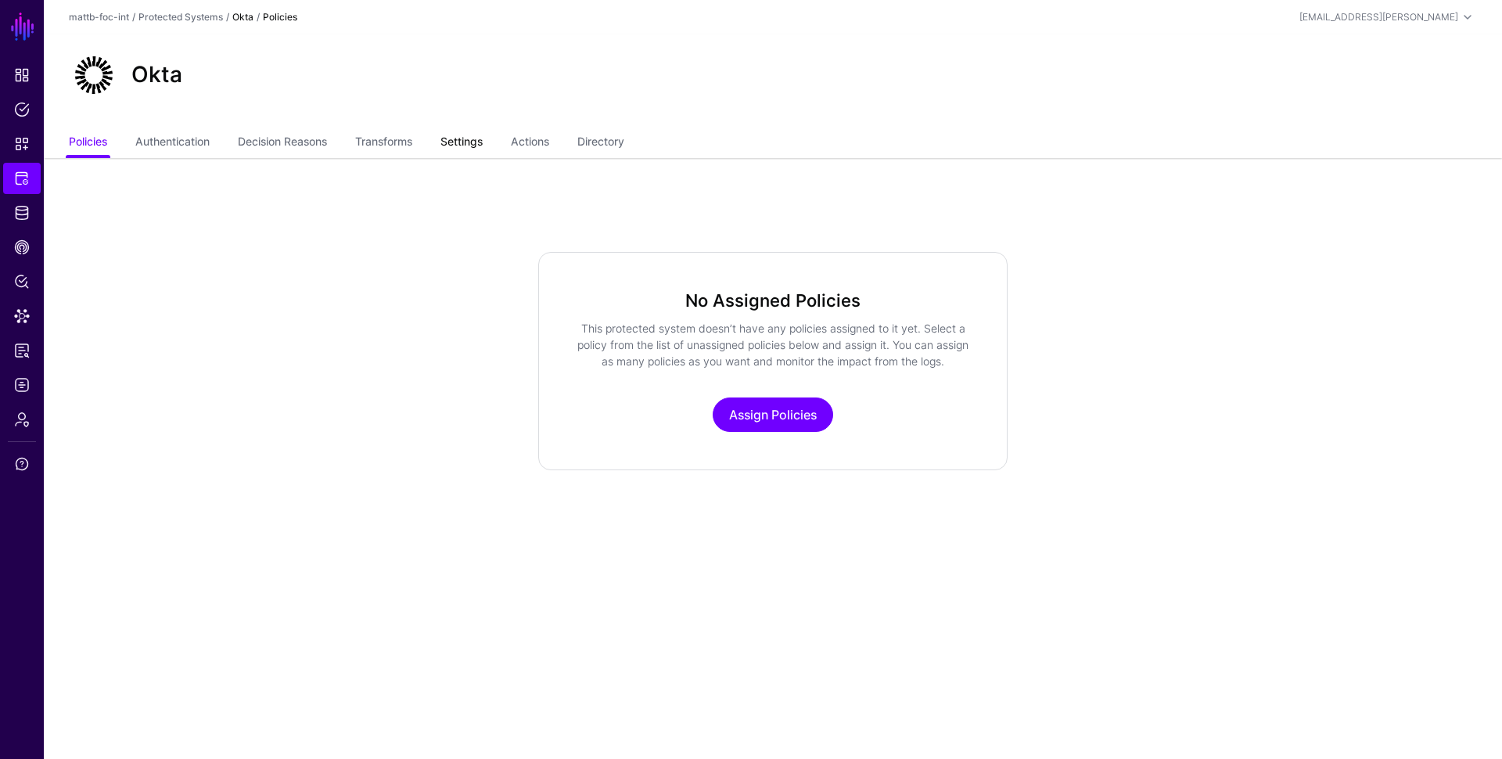
click at [463, 136] on link "Settings" at bounding box center [461, 143] width 42 height 30
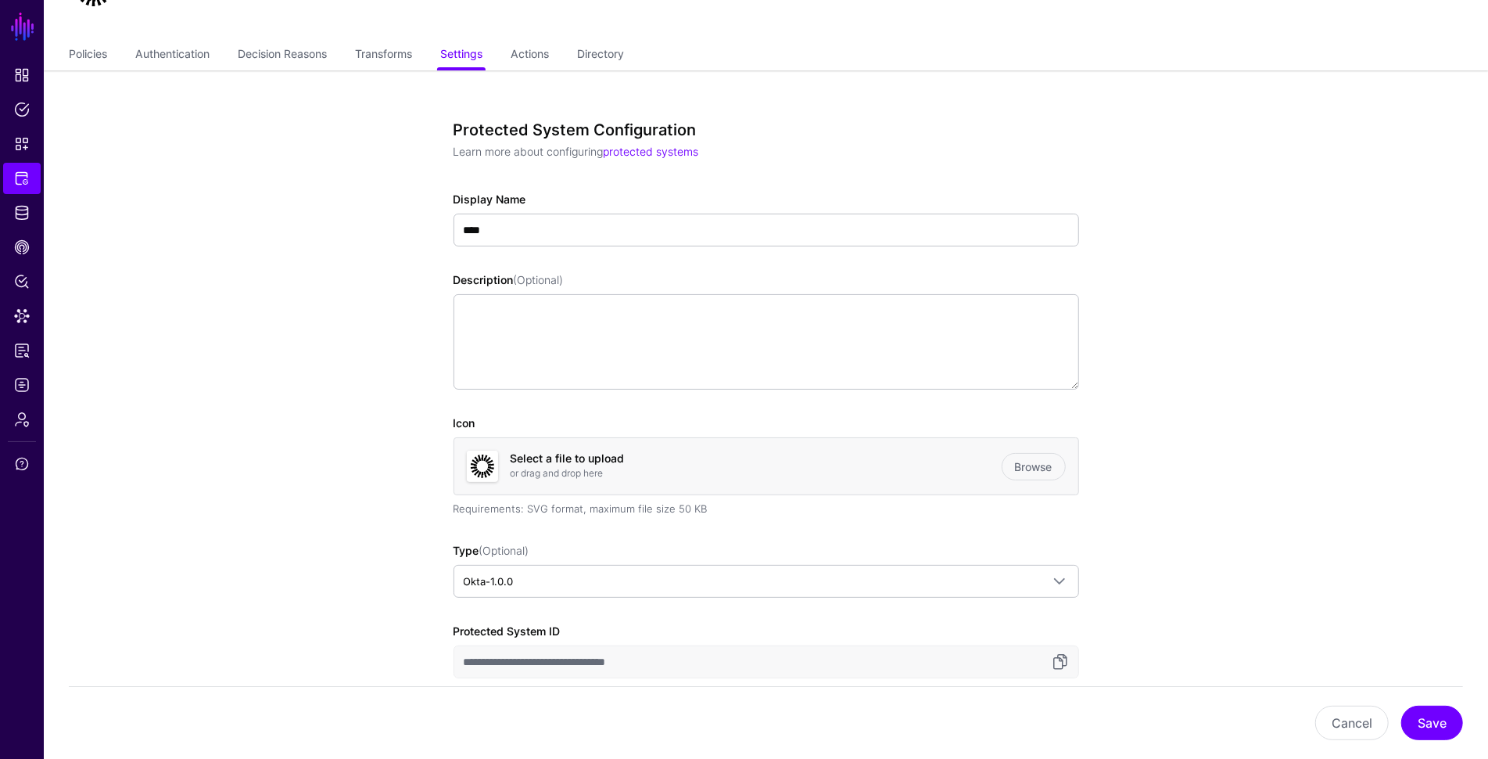
scroll to position [673, 0]
